Goal: Task Accomplishment & Management: Manage account settings

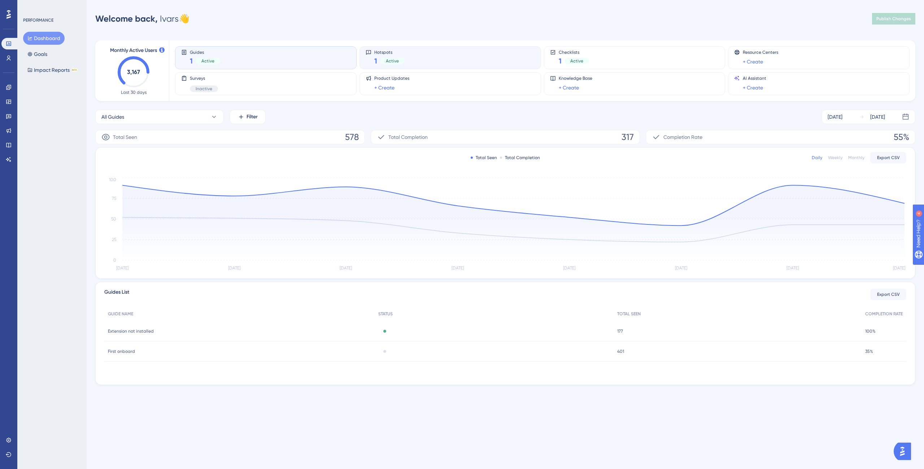
click at [402, 55] on div "Hotspots 1 Active" at bounding box center [389, 57] width 30 height 17
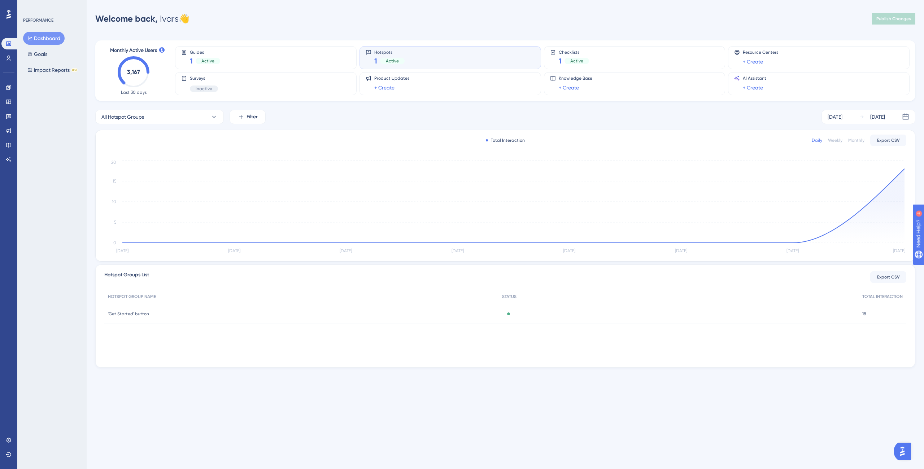
click at [184, 317] on div "'Get Started' button 'Get Started' button" at bounding box center [301, 314] width 394 height 20
click at [856, 313] on div "Active" at bounding box center [679, 314] width 361 height 20
click at [468, 70] on div "Guides 1 Active Hotspots 1 Active Checklists 1 Active Resource Centers + Create…" at bounding box center [538, 70] width 726 height 61
click at [465, 62] on div "Hotspots 1 Active" at bounding box center [450, 57] width 169 height 17
click at [867, 306] on div "18 18" at bounding box center [883, 314] width 48 height 20
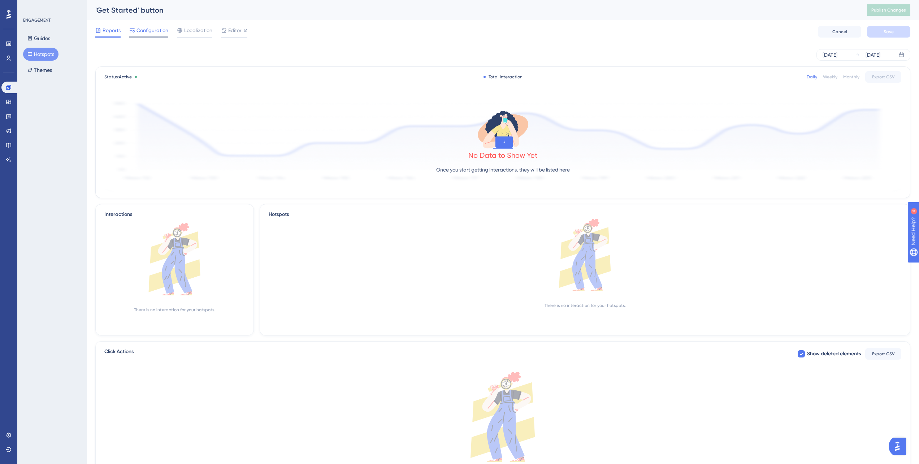
click at [137, 30] on span "Configuration" at bounding box center [152, 30] width 32 height 9
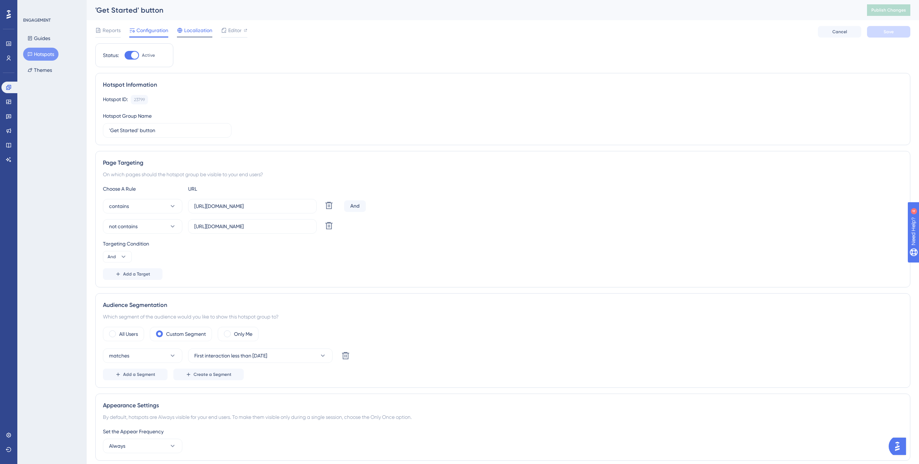
click at [195, 32] on span "Localization" at bounding box center [198, 30] width 28 height 9
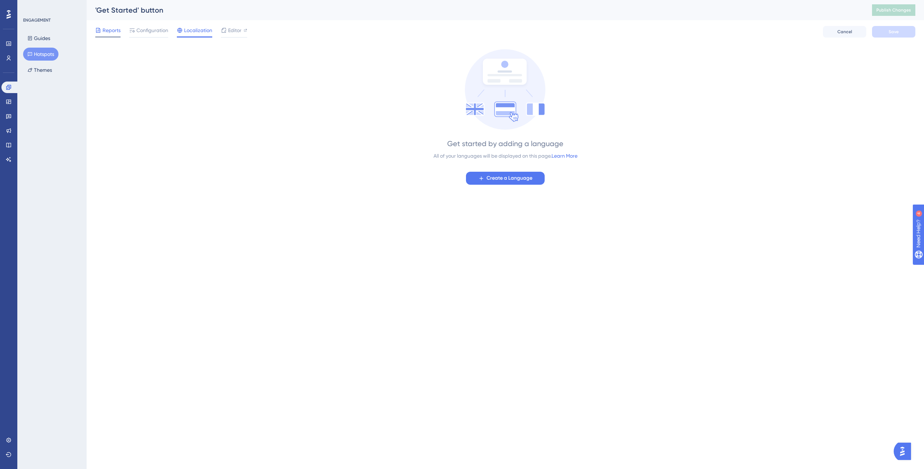
click at [108, 26] on span "Reports" at bounding box center [112, 30] width 18 height 9
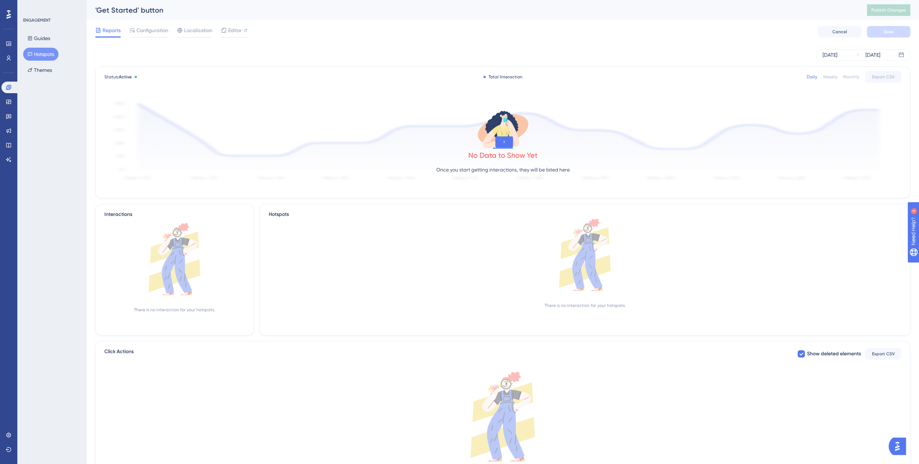
click at [42, 51] on button "Hotspots" at bounding box center [40, 54] width 35 height 13
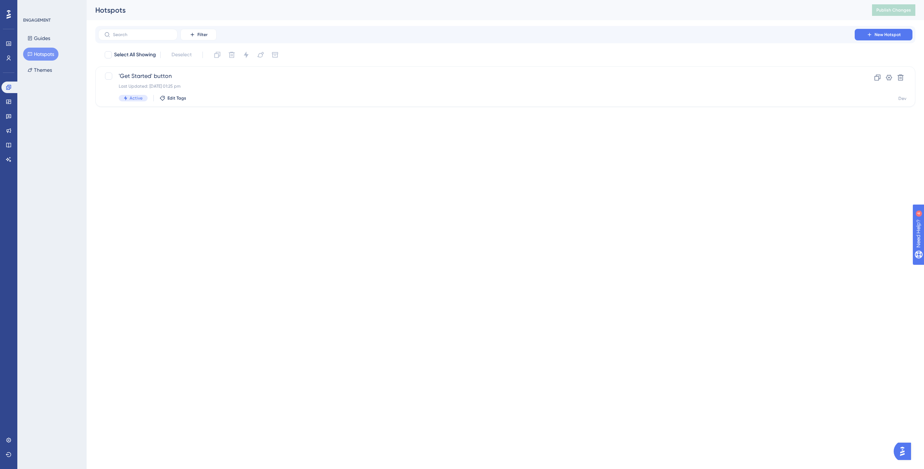
click at [8, 37] on div "Performance Users" at bounding box center [8, 42] width 14 height 44
click at [8, 40] on link at bounding box center [8, 44] width 14 height 12
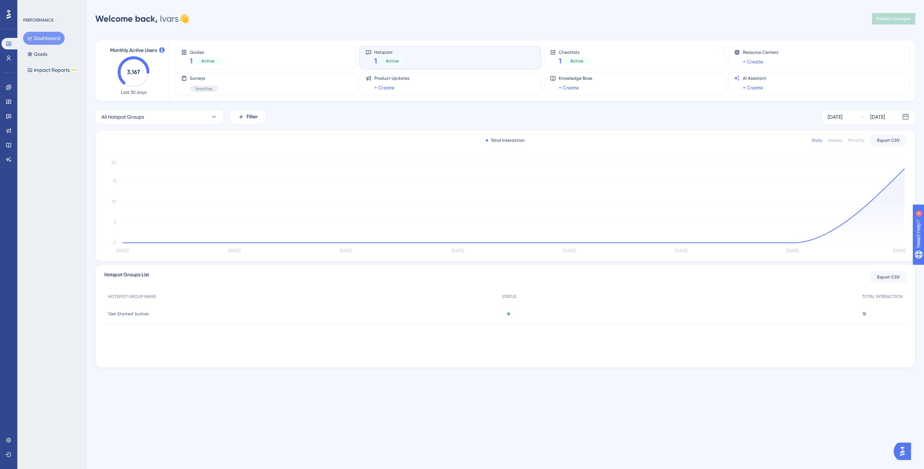
click at [428, 57] on div "Hotspots 1 Active" at bounding box center [450, 57] width 169 height 17
click at [169, 313] on div "'Get Started' button 'Get Started' button" at bounding box center [301, 314] width 394 height 20
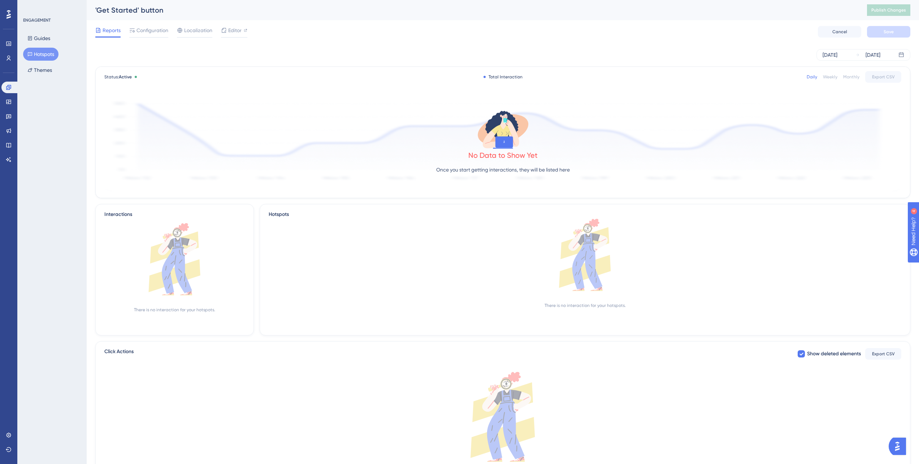
scroll to position [47, 0]
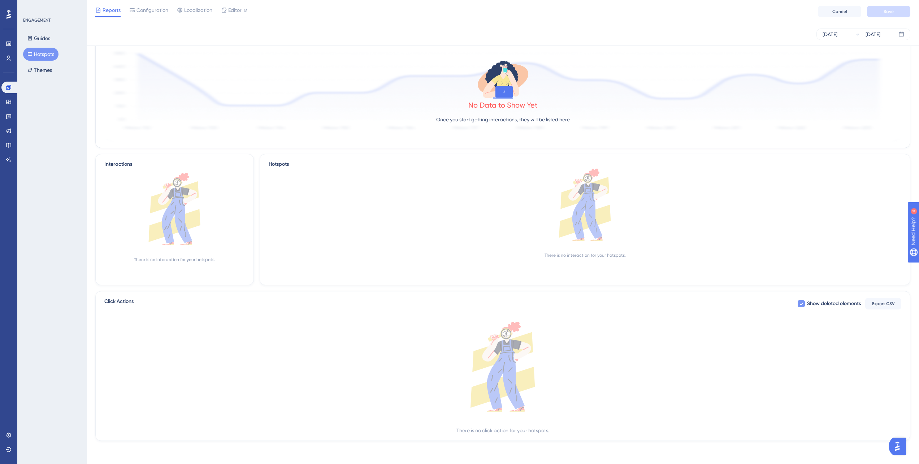
click at [813, 304] on span "Show deleted elements" at bounding box center [834, 303] width 54 height 9
click at [814, 305] on span "Show deleted elements" at bounding box center [834, 303] width 54 height 9
checkbox input "true"
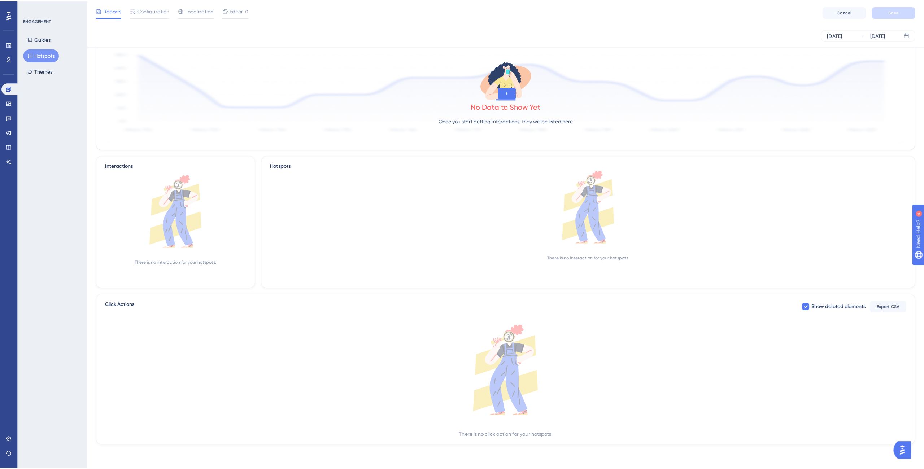
scroll to position [0, 0]
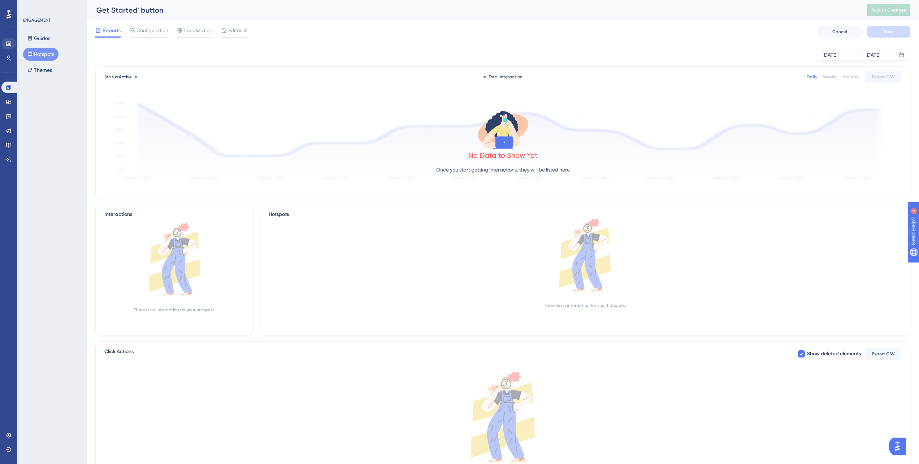
click at [2, 47] on div "Performance" at bounding box center [8, 44] width 14 height 12
click at [3, 46] on link at bounding box center [8, 44] width 14 height 12
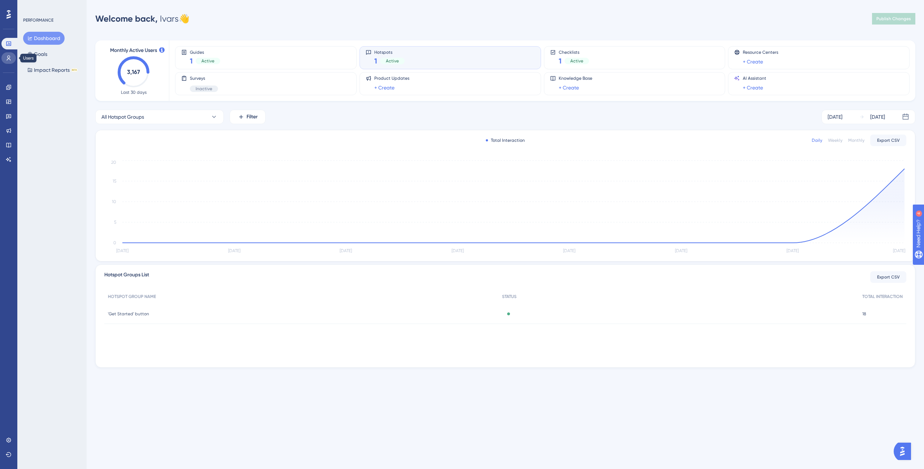
click at [13, 58] on link at bounding box center [8, 58] width 14 height 12
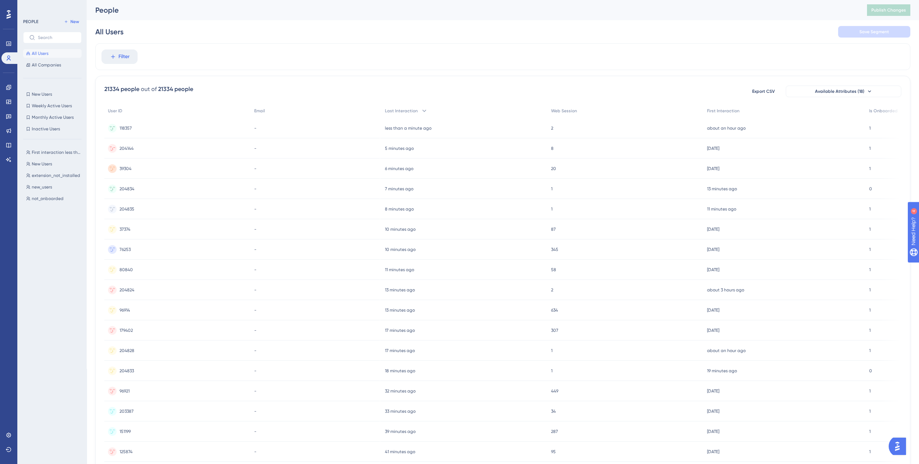
click at [695, 155] on div "8 8" at bounding box center [625, 148] width 156 height 20
